Goal: Transaction & Acquisition: Obtain resource

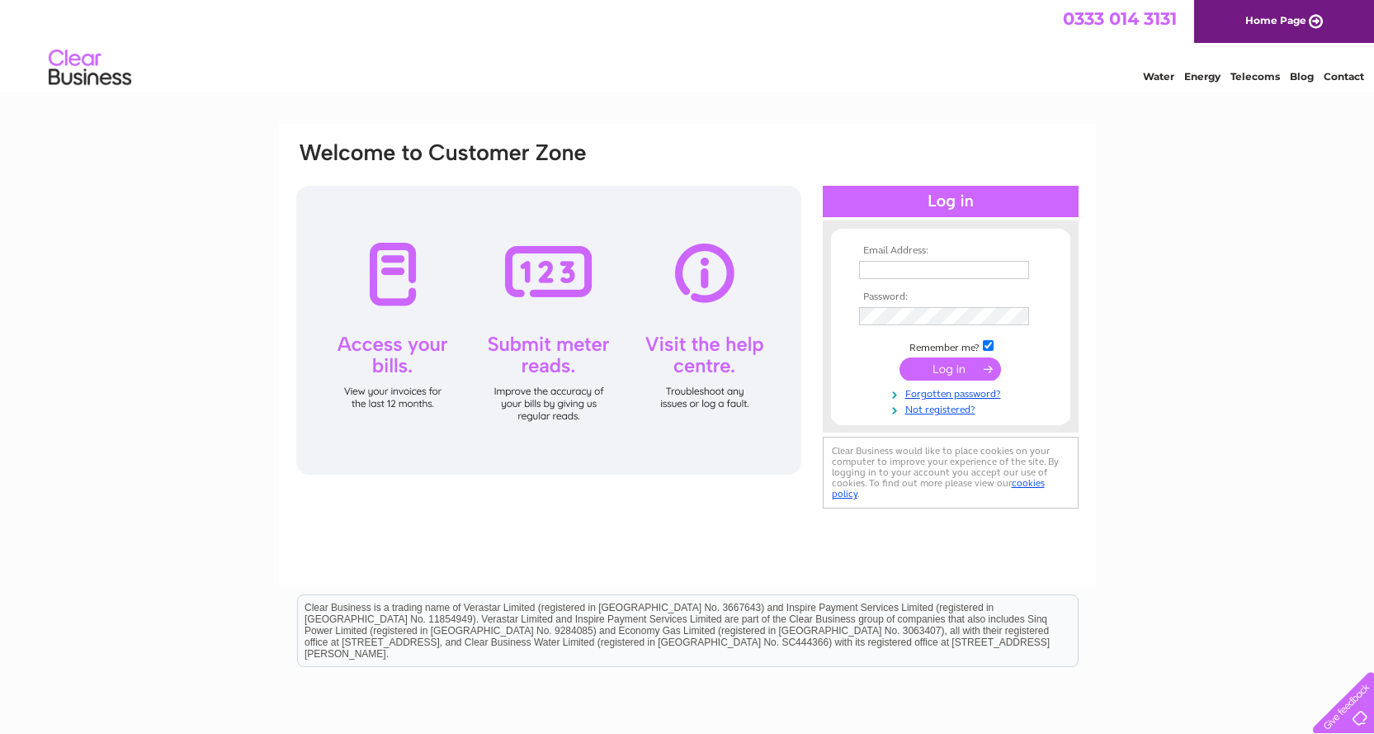
type input "shakil1135@yahoo.co.uk"
click at [939, 365] on input "submit" at bounding box center [949, 368] width 101 height 23
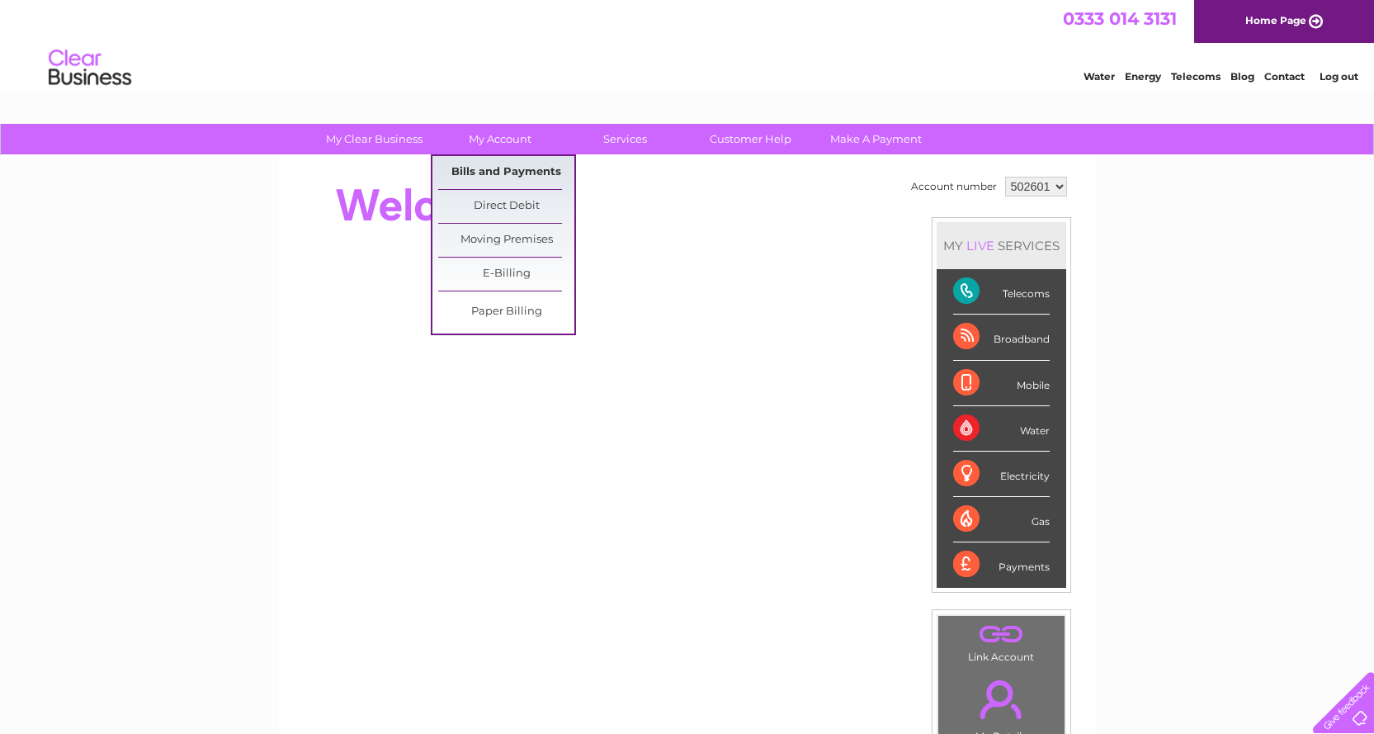
click at [528, 172] on link "Bills and Payments" at bounding box center [506, 172] width 136 height 33
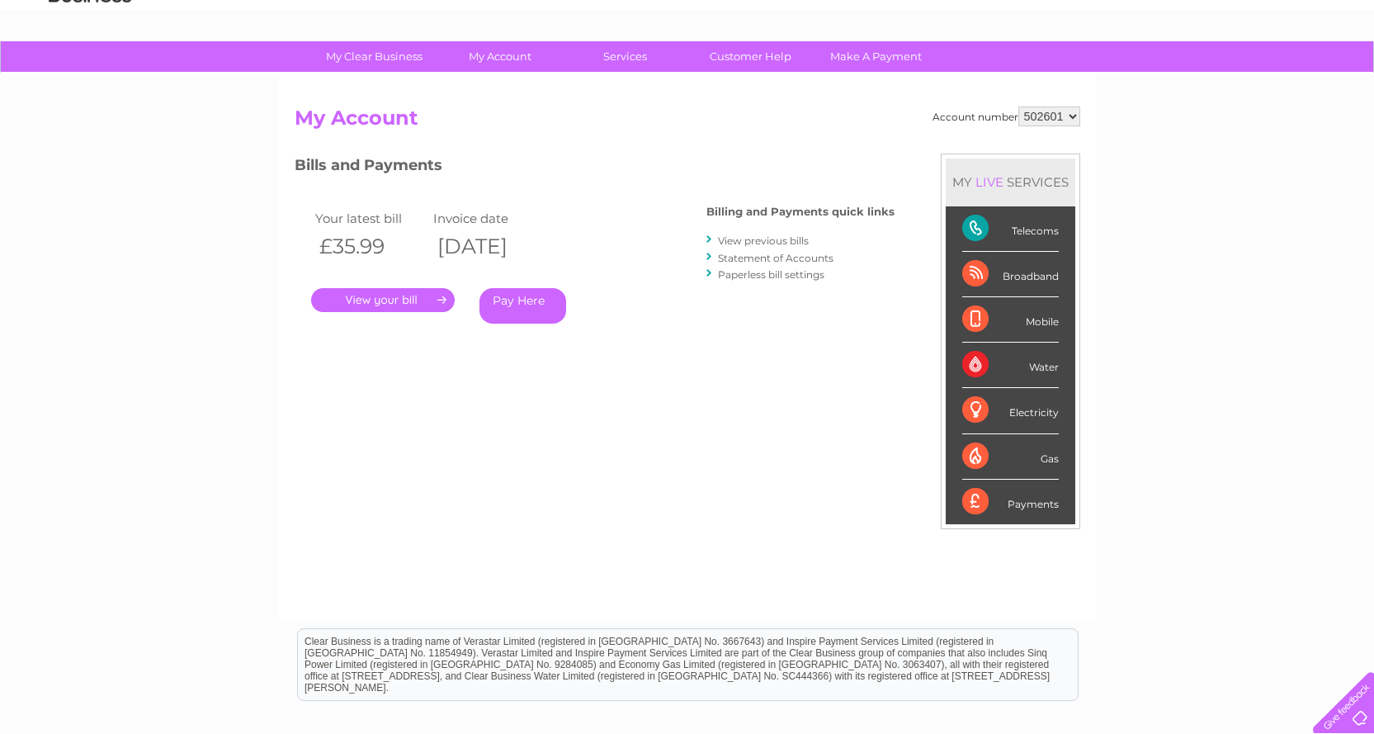
scroll to position [165, 0]
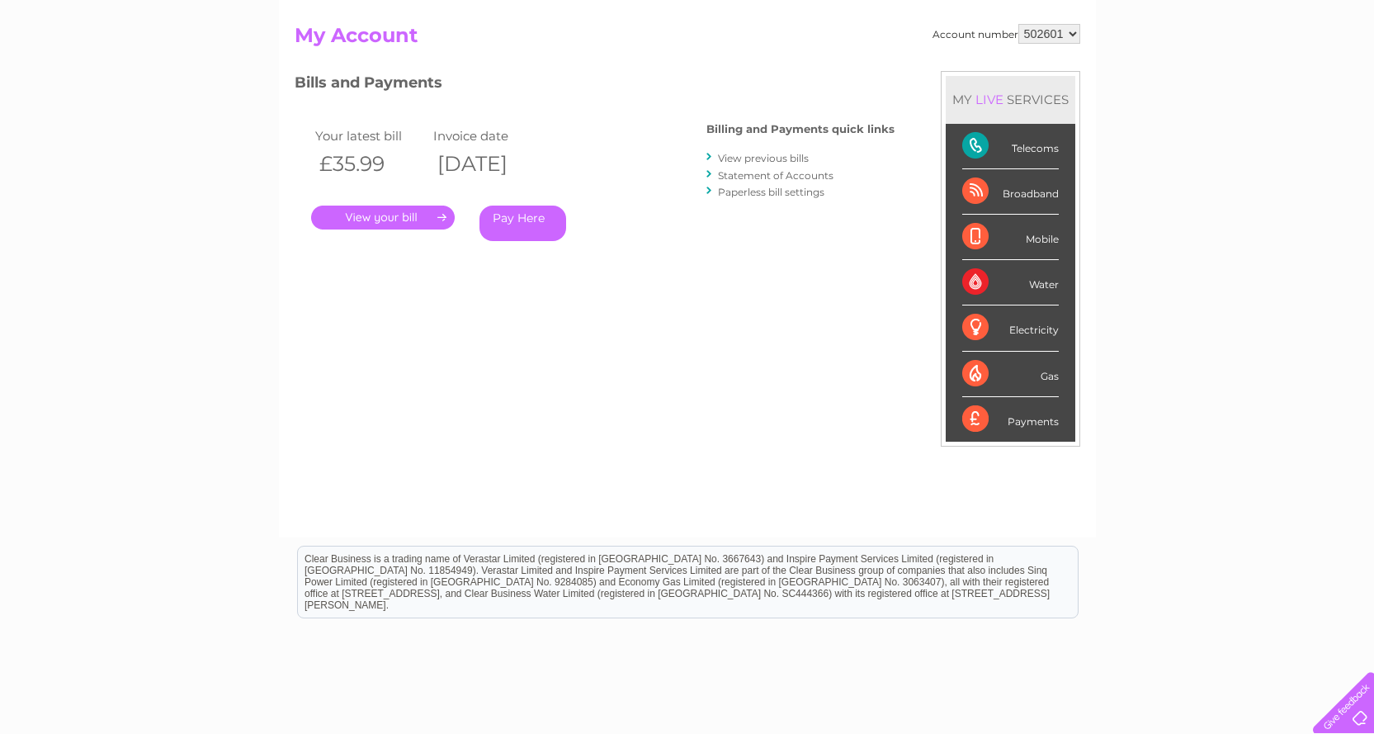
click at [743, 158] on link "View previous bills" at bounding box center [763, 158] width 91 height 12
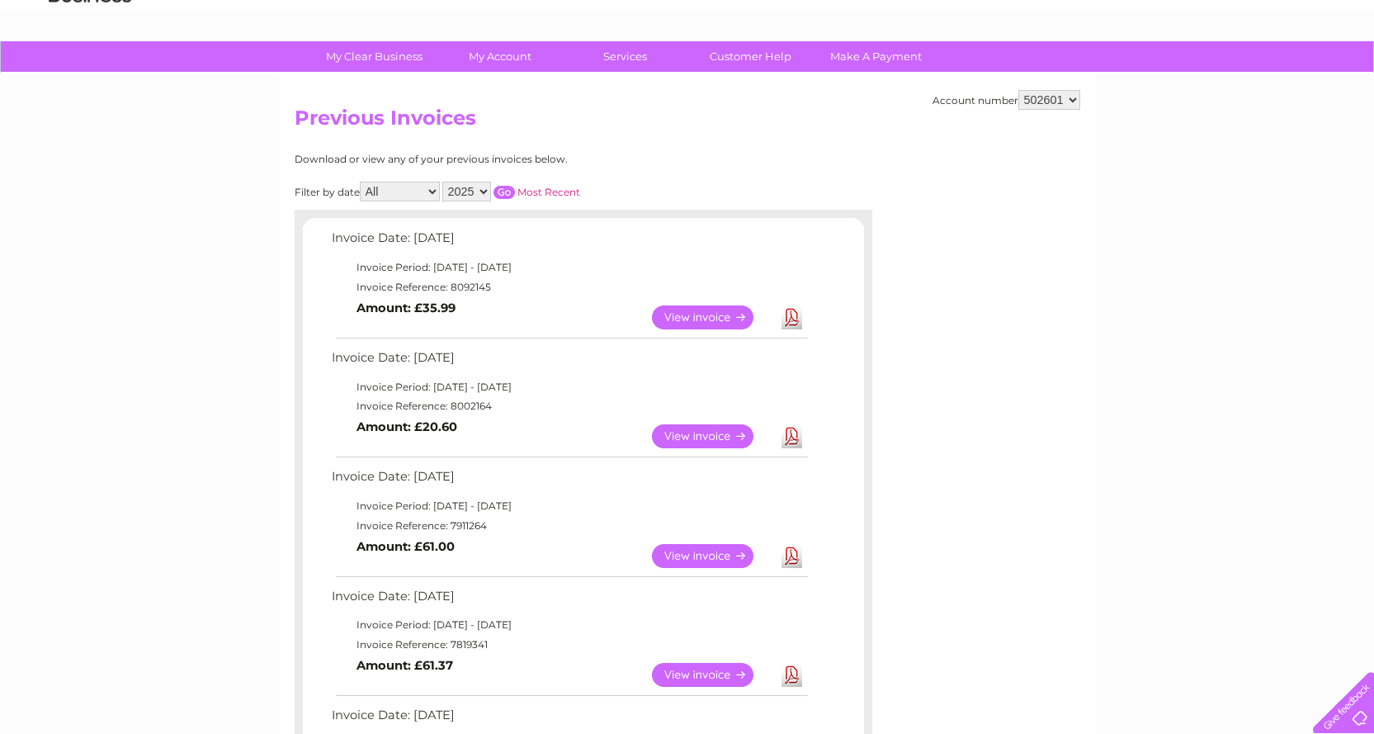
scroll to position [165, 0]
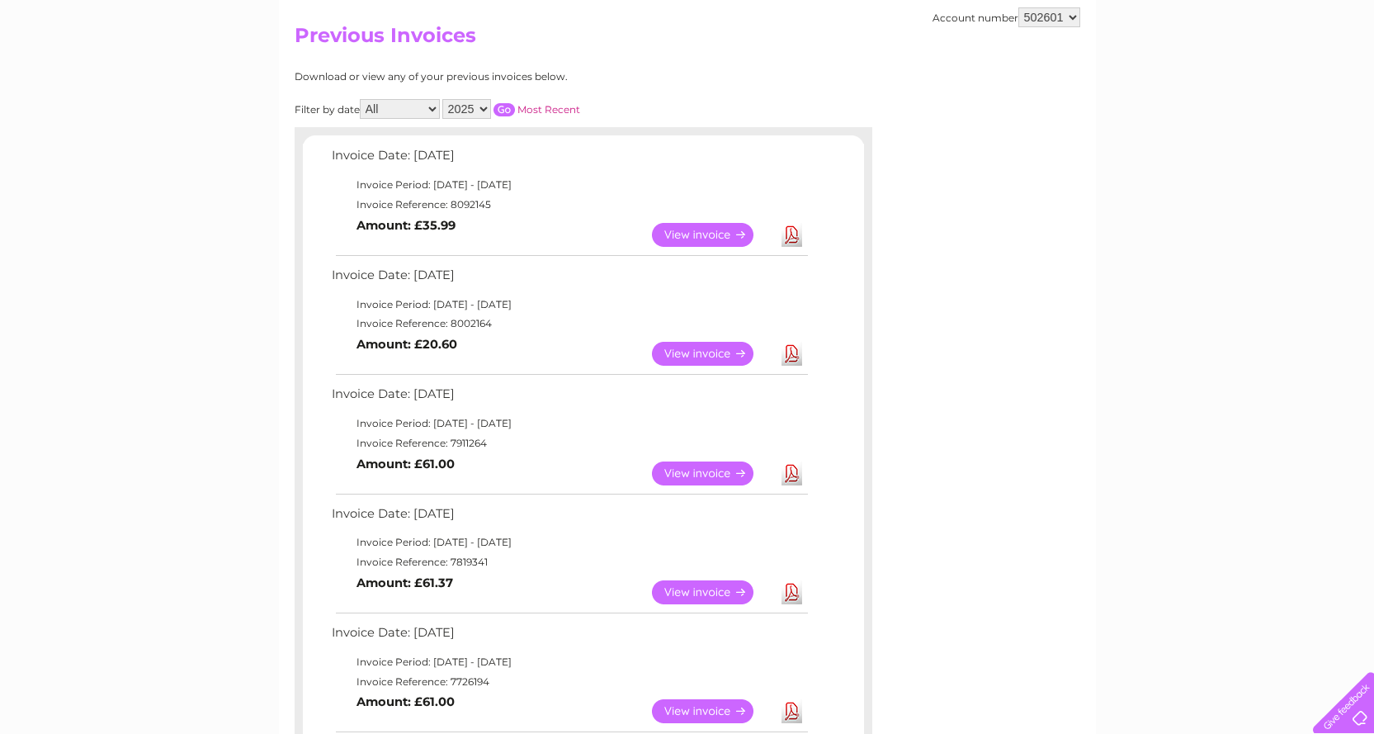
click at [794, 234] on link "Download" at bounding box center [791, 235] width 21 height 24
click at [793, 349] on link "Download" at bounding box center [791, 354] width 21 height 24
click at [791, 478] on link "Download" at bounding box center [791, 473] width 21 height 24
